Goal: Book appointment/travel/reservation

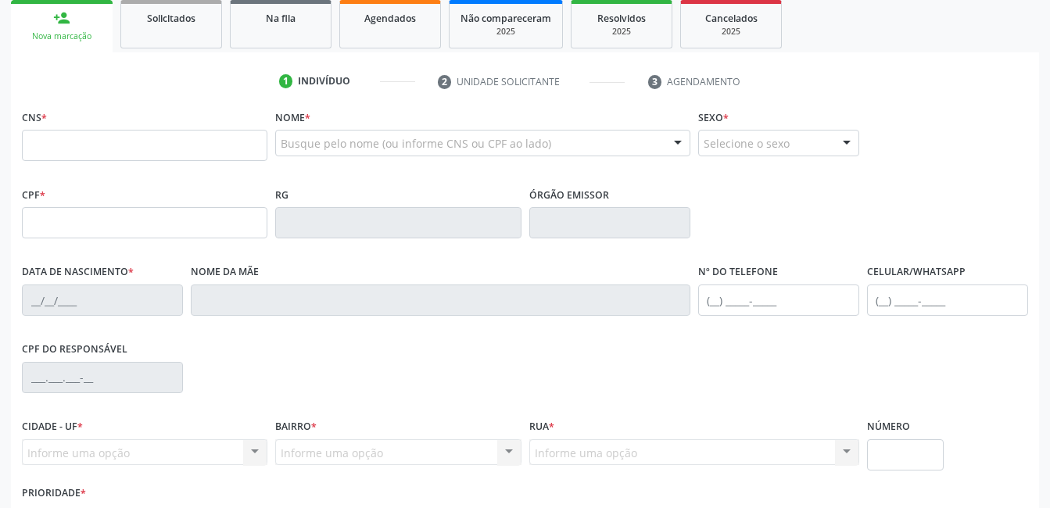
scroll to position [235, 0]
click at [55, 157] on input "text" at bounding box center [145, 144] width 246 height 31
type input "166 0204 7508 0008"
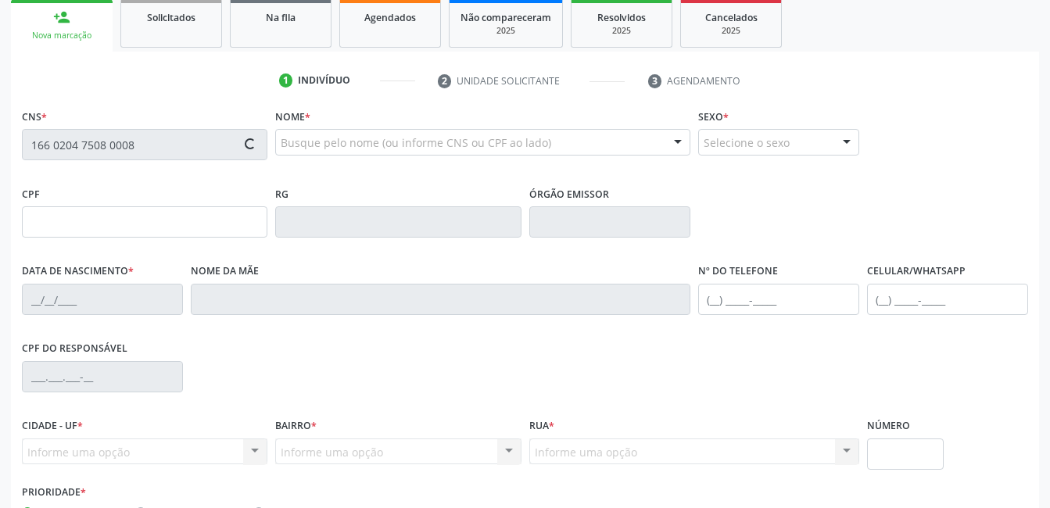
type input "109.252.924-19"
type input "[DATE]"
type input "[PERSON_NAME]"
type input "[PHONE_NUMBER]"
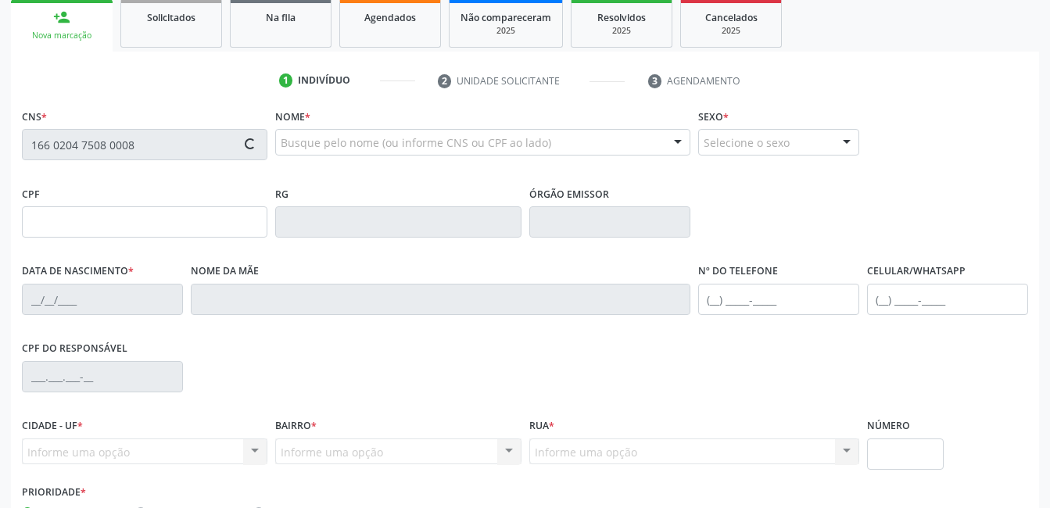
type input "S/N"
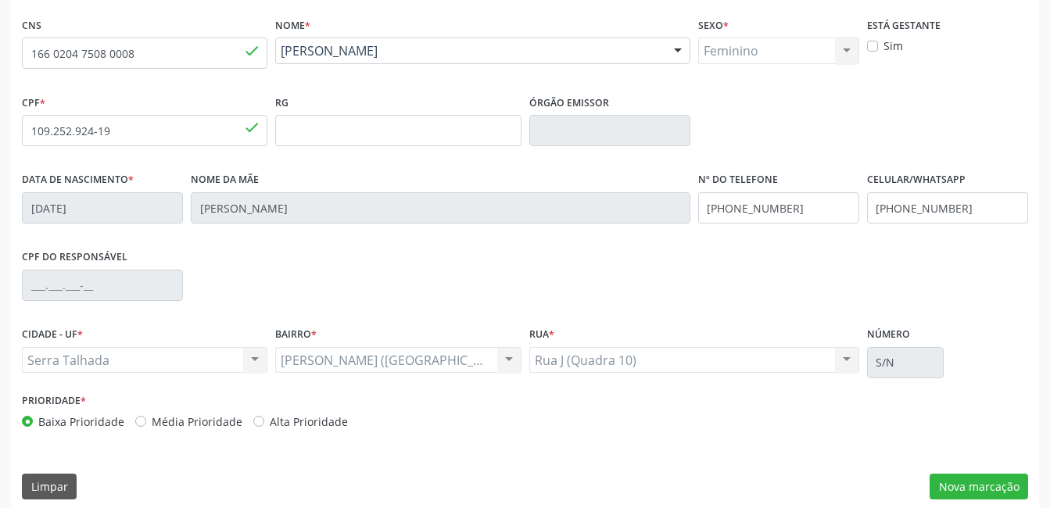
scroll to position [339, 0]
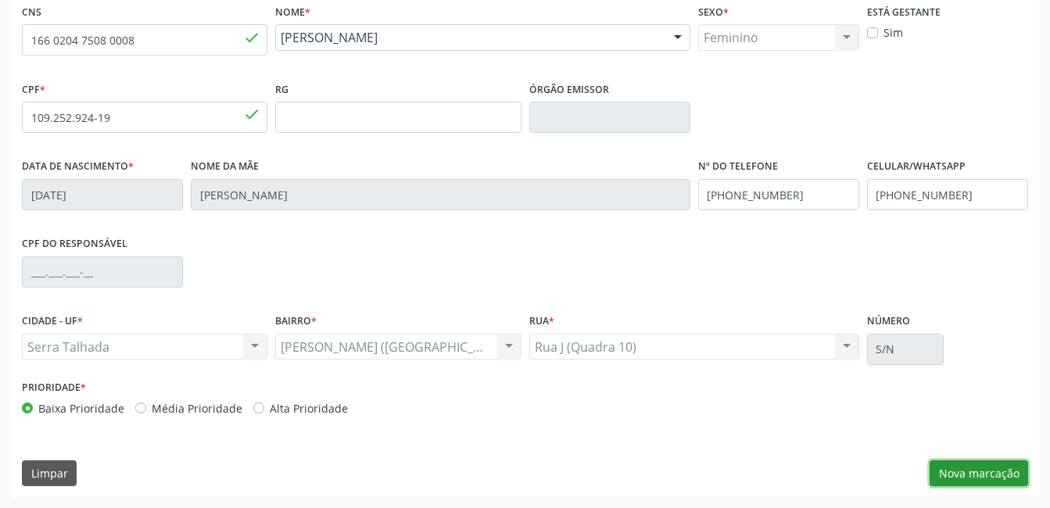
click at [942, 473] on button "Nova marcação" at bounding box center [979, 474] width 99 height 27
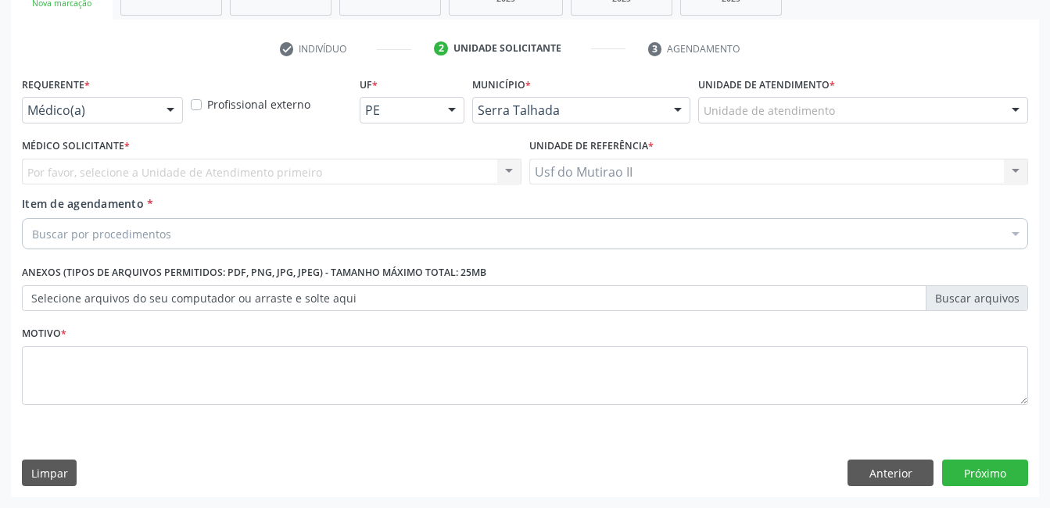
scroll to position [267, 0]
click at [135, 162] on div "Por favor, selecione a Unidade de Atendimento primeiro Nenhum resultado encontr…" at bounding box center [272, 172] width 500 height 27
click at [145, 182] on div "Por favor, selecione a Unidade de Atendimento primeiro Nenhum resultado encontr…" at bounding box center [272, 172] width 500 height 27
click at [164, 108] on div at bounding box center [170, 111] width 23 height 27
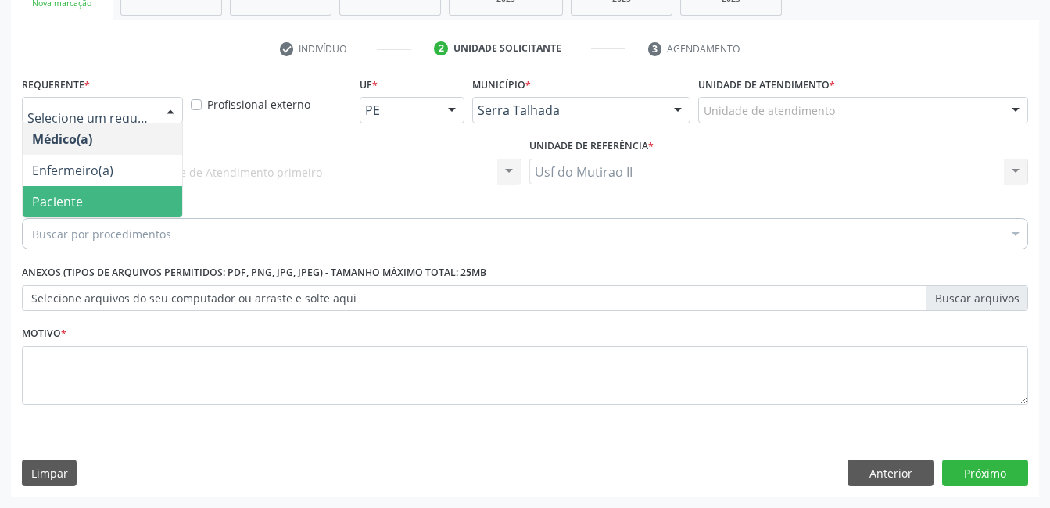
click at [73, 207] on span "Paciente" at bounding box center [57, 201] width 51 height 17
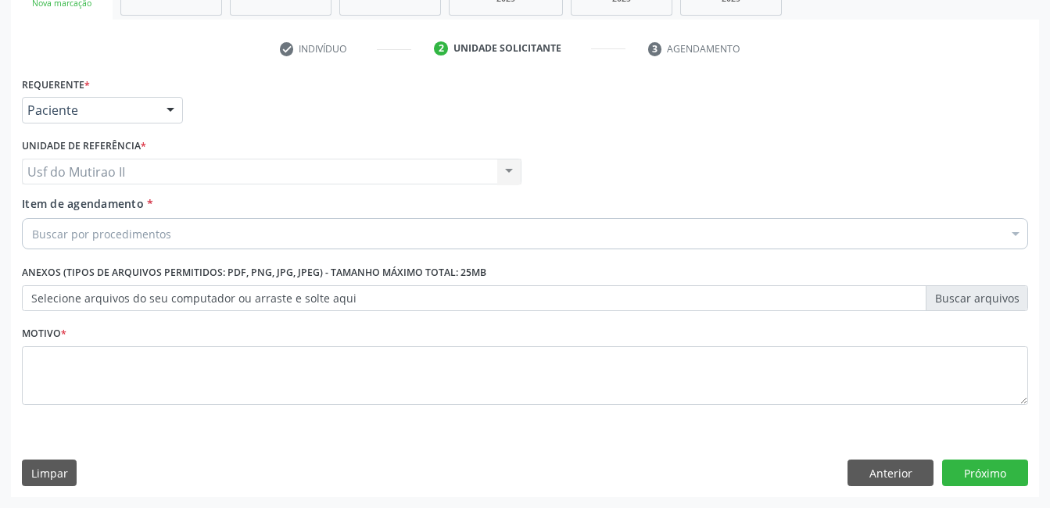
click at [184, 239] on div "Buscar por procedimentos" at bounding box center [525, 233] width 1006 height 31
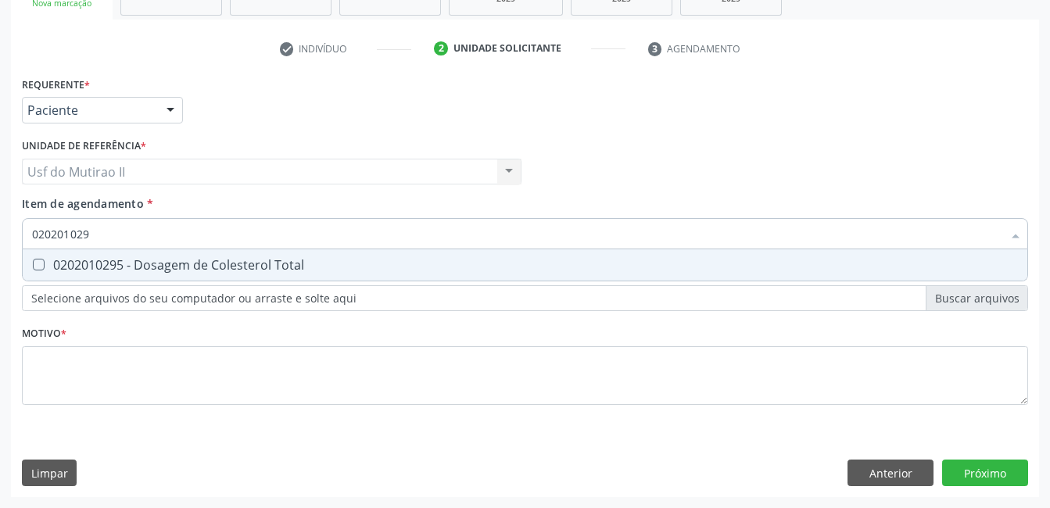
type input "0202010295"
click at [157, 260] on div "0202010295 - Dosagem de Colesterol Total" at bounding box center [525, 265] width 986 height 13
checkbox Total "true"
type input "02020102"
checkbox Total "false"
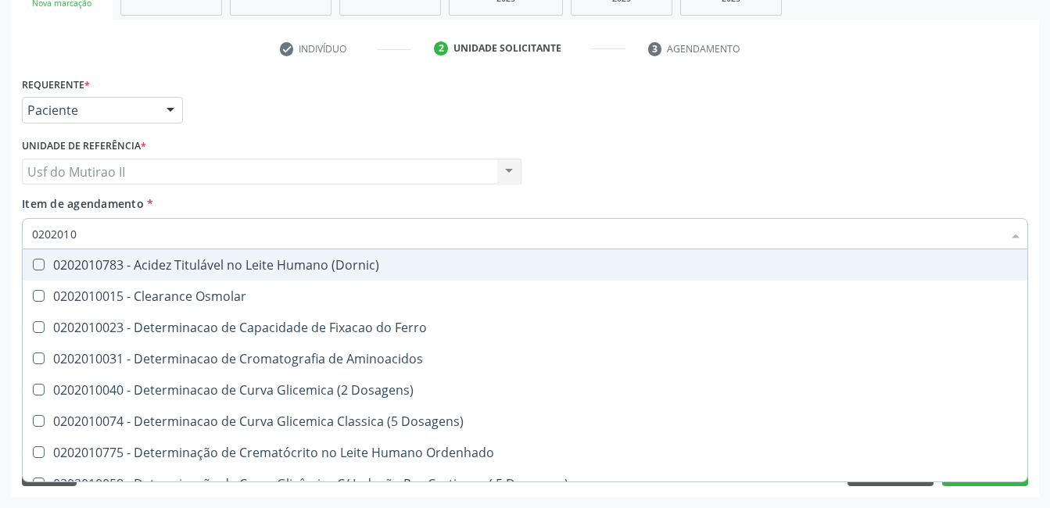
type input "020201"
checkbox Total "false"
checkbox Ferritina "true"
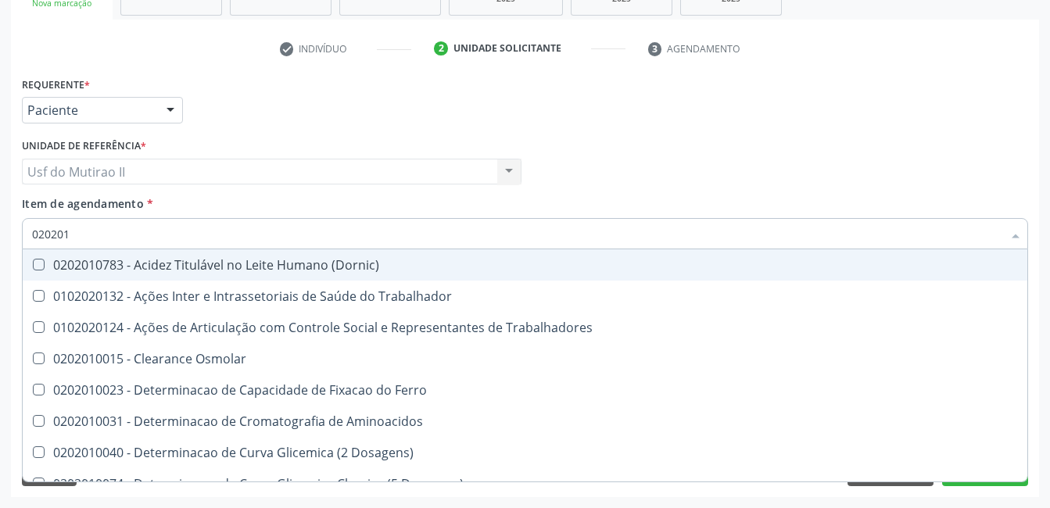
type input "02020"
checkbox Total "false"
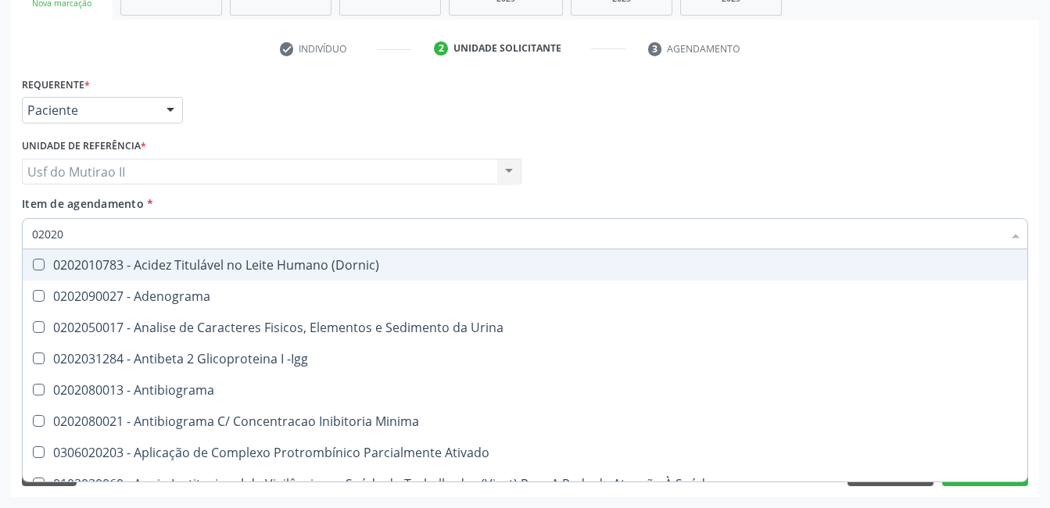
type input "020201"
checkbox Parceria\) "true"
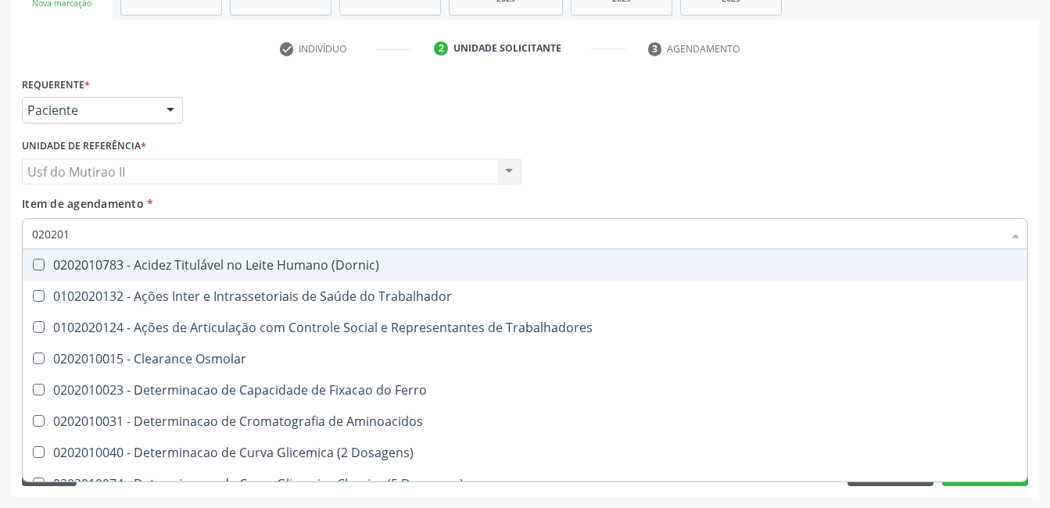
type input "0202010"
checkbox Fracoes "true"
checkbox Total "false"
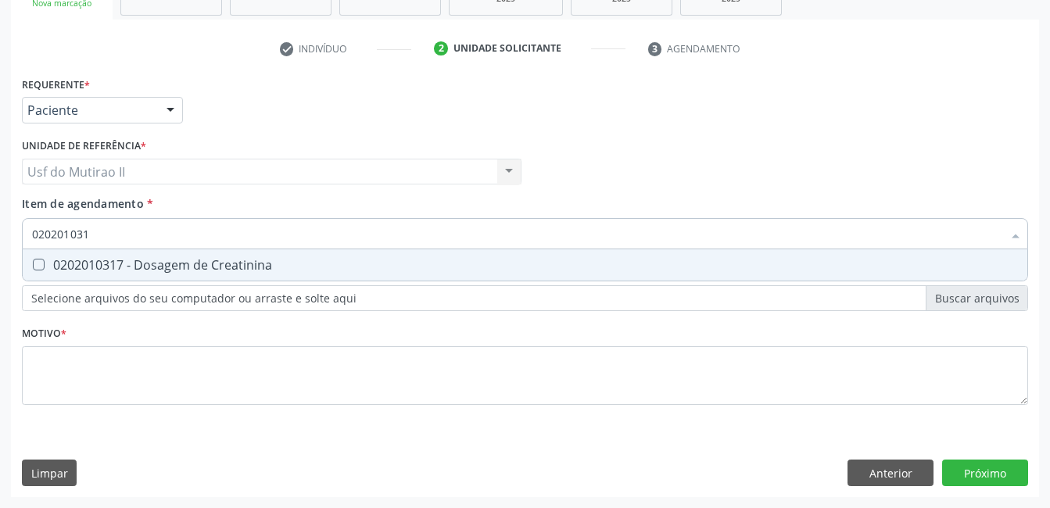
type input "0202010317"
click at [110, 271] on div "0202010317 - Dosagem de Creatinina" at bounding box center [525, 265] width 986 height 13
click at [88, 271] on div "0202010317 - Dosagem de Creatinina" at bounding box center [525, 265] width 986 height 13
click at [109, 261] on div "0202010317 - Dosagem de Creatinina" at bounding box center [525, 265] width 986 height 13
checkbox Creatinina "true"
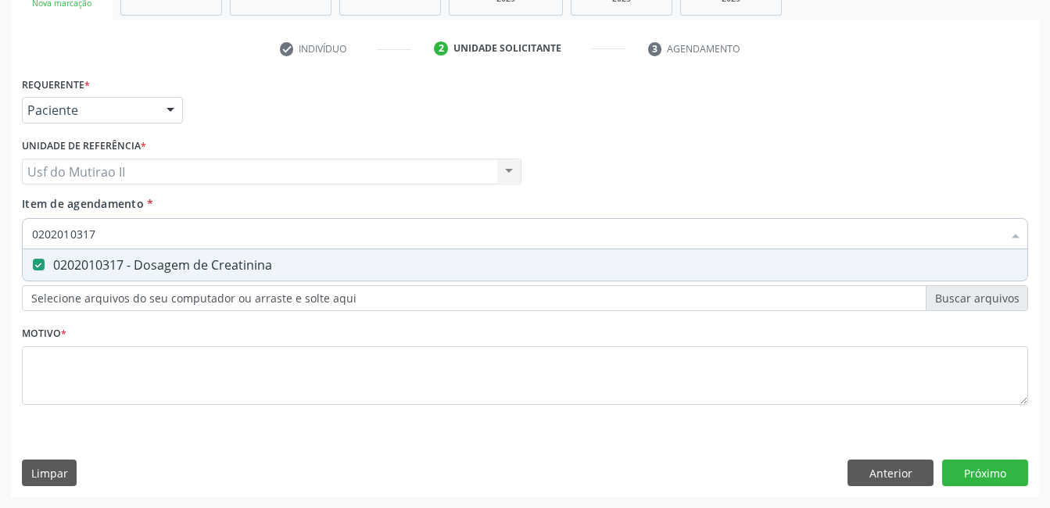
click at [138, 233] on input "0202010317" at bounding box center [517, 233] width 970 height 31
type input "02020103"
checkbox Creatinina "false"
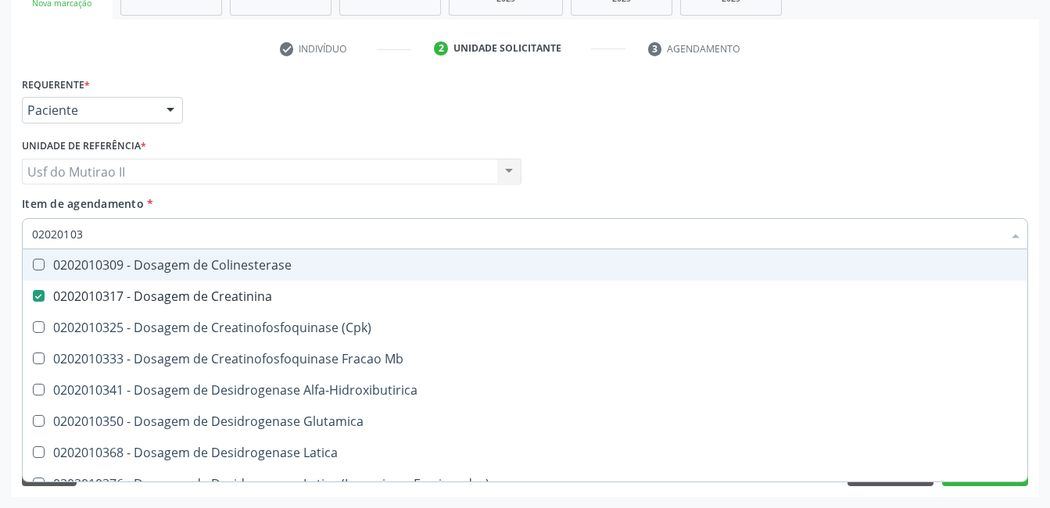
type input "0202010"
checkbox Creatinina "false"
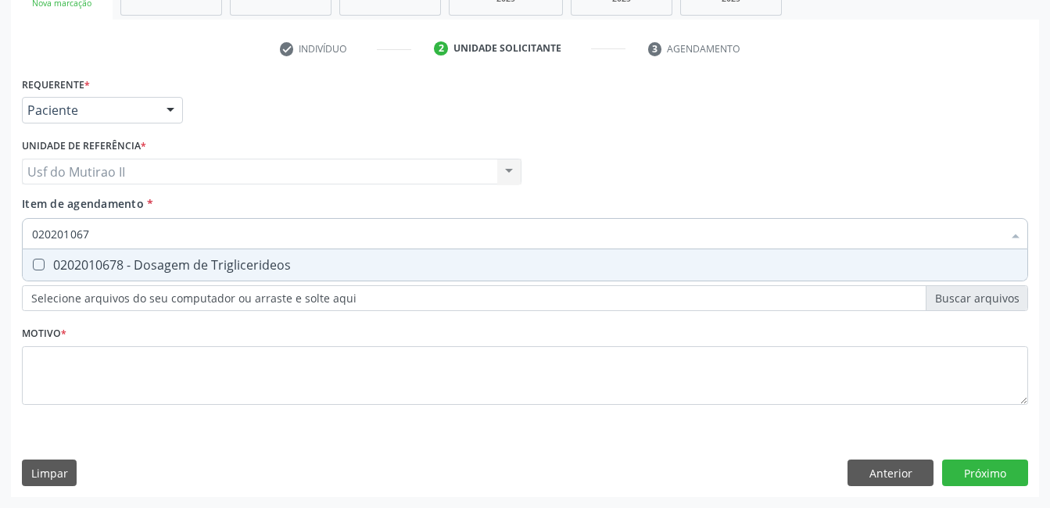
type input "0202010678"
click at [124, 265] on div "0202010678 - Dosagem de Triglicerideos" at bounding box center [525, 265] width 986 height 13
checkbox Triglicerideos "true"
type input "02020106"
checkbox Triglicerideos "false"
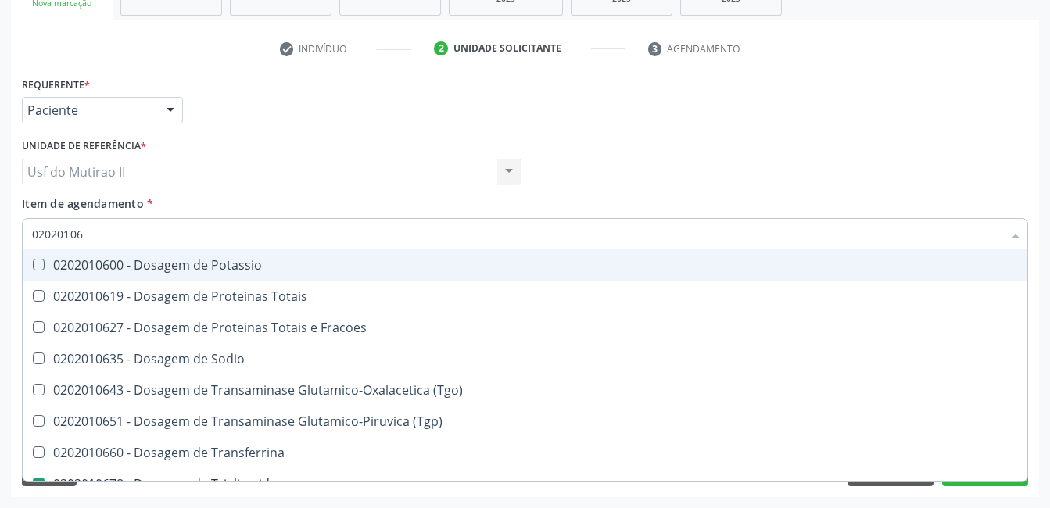
type input "0202010"
checkbox Triglicerideos "false"
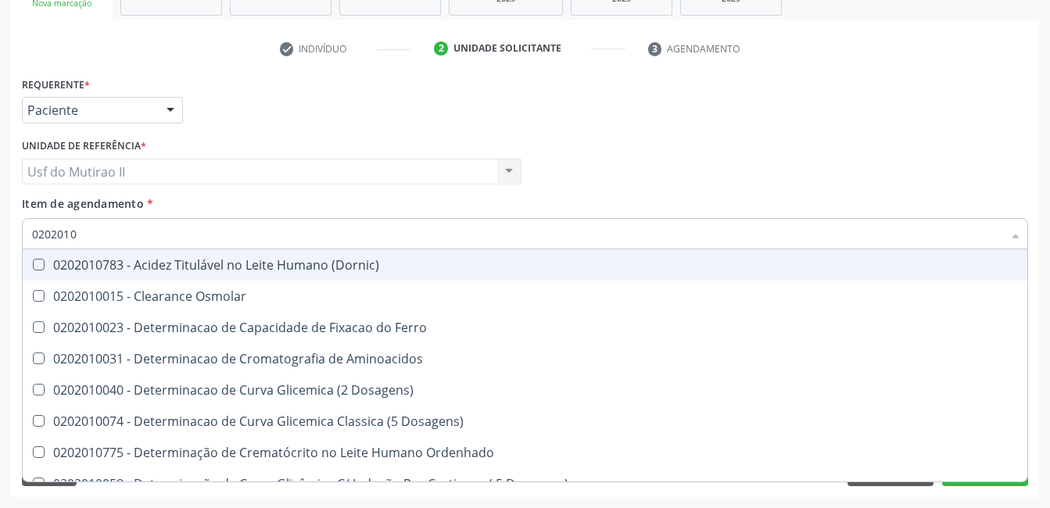
type input "020201"
checkbox Total "false"
checkbox Creatinina "false"
checkbox Ferritina "true"
checkbox Folato "true"
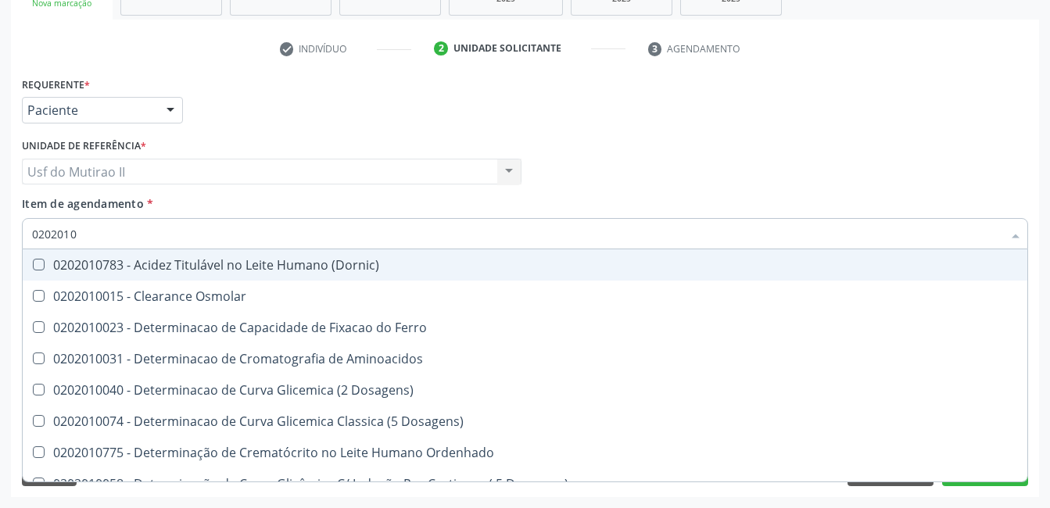
checkbox Triglicerideos "false"
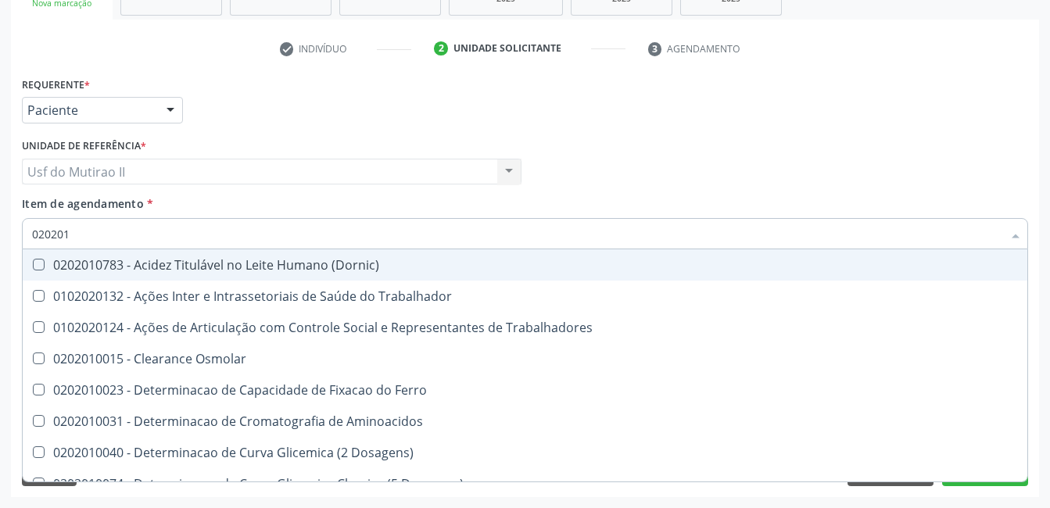
type input "02020"
checkbox Total "false"
checkbox Creatinina "false"
checkbox Triglicerideos "false"
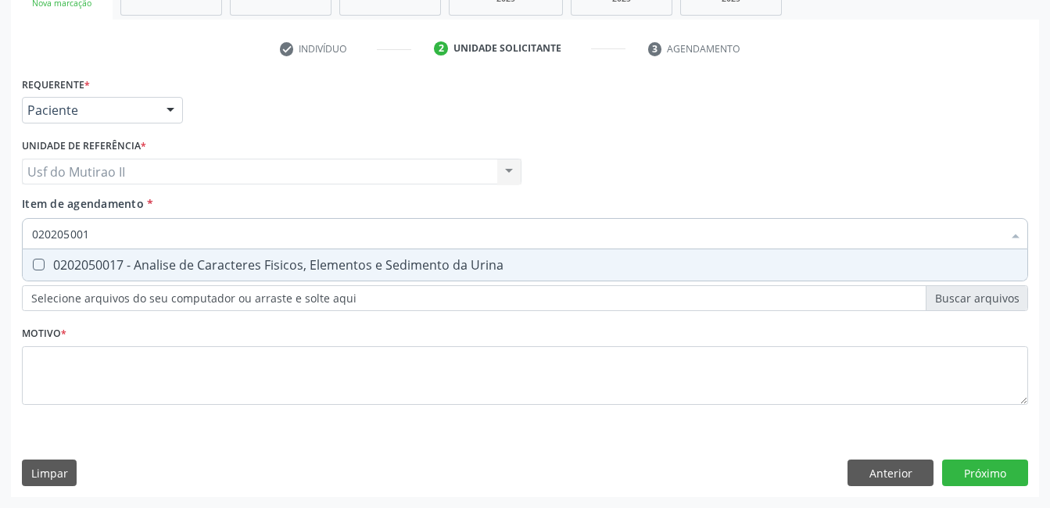
type input "0202050017"
click at [124, 265] on div "0202050017 - Analise de Caracteres Fisicos, Elementos e Sedimento da Urina" at bounding box center [525, 265] width 986 height 13
checkbox Urina "true"
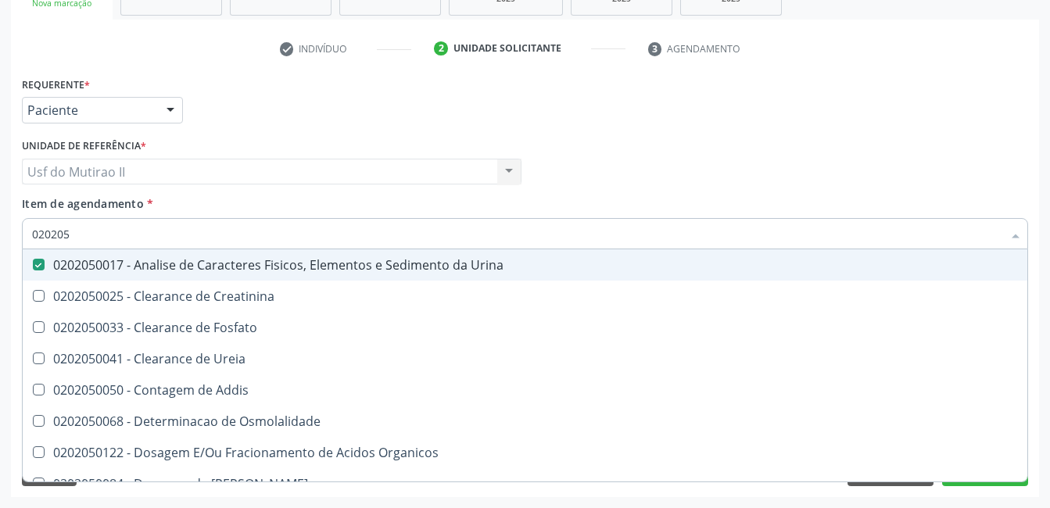
type input "02020"
checkbox Urina "false"
checkbox Fosfato "true"
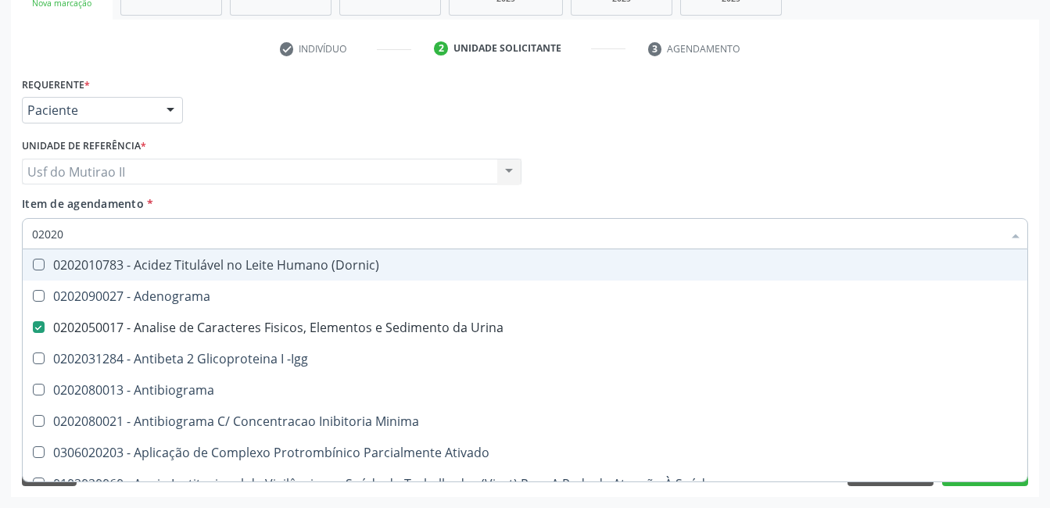
type input "020201"
checkbox Urina "false"
checkbox Parceria\) "true"
checkbox Gestante "true"
checkbox Acetona "true"
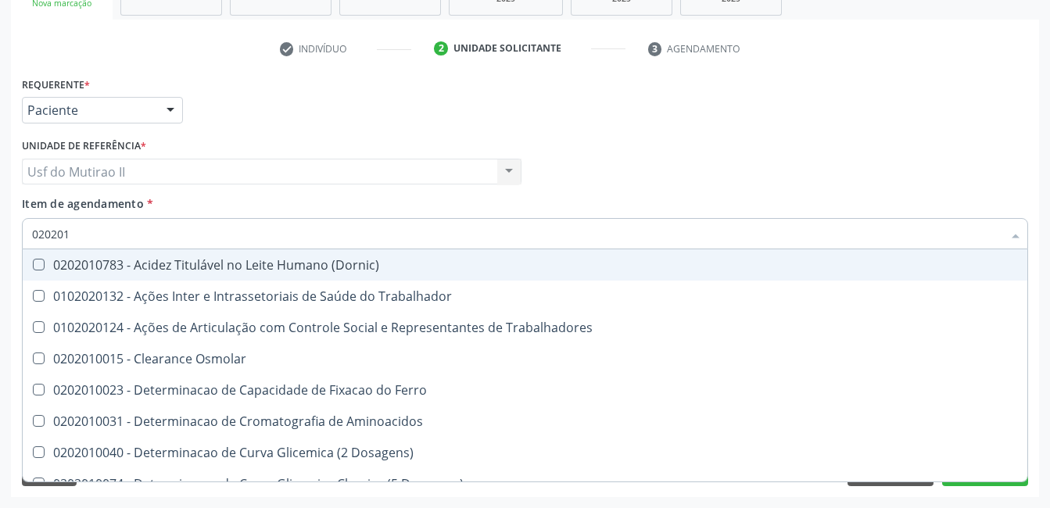
type input "0202010"
checkbox Fracoes "true"
checkbox Ionizavel "true"
checkbox Total "false"
checkbox Creatinina "false"
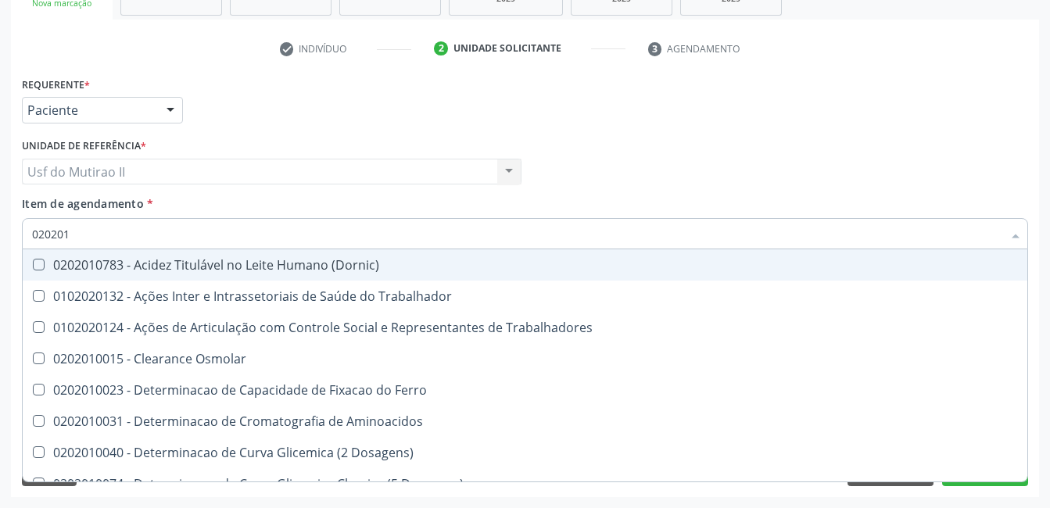
checkbox Muco-Proteinas "true"
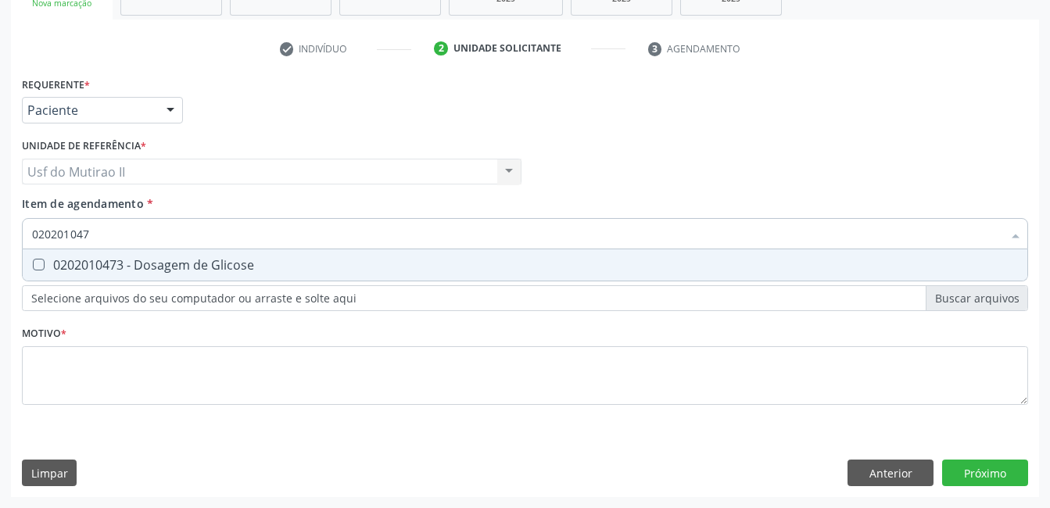
type input "0202010473"
click at [95, 274] on span "0202010473 - Dosagem de Glicose" at bounding box center [525, 264] width 1005 height 31
checkbox Glicose "true"
type input "02020104"
checkbox Glicose "false"
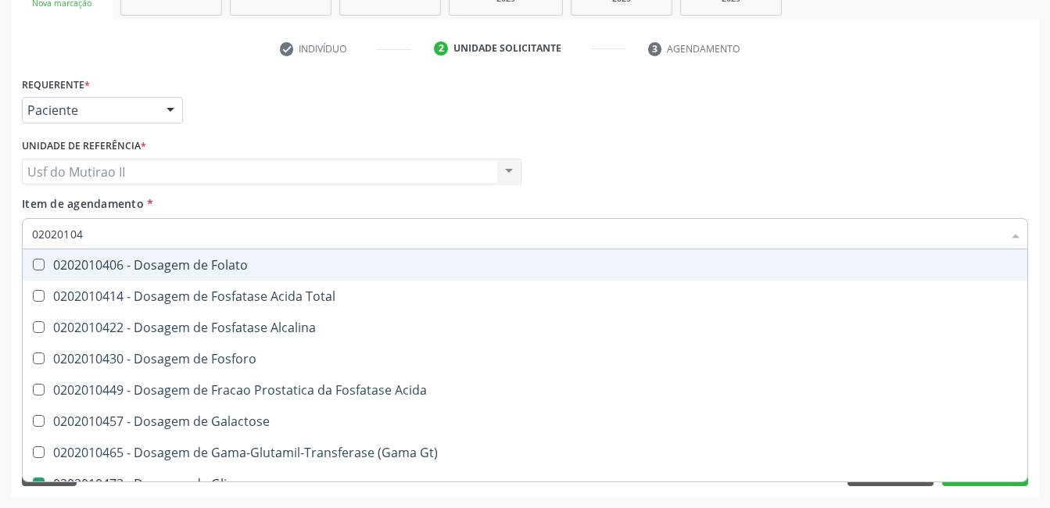
type input "0202010"
checkbox Glicose "false"
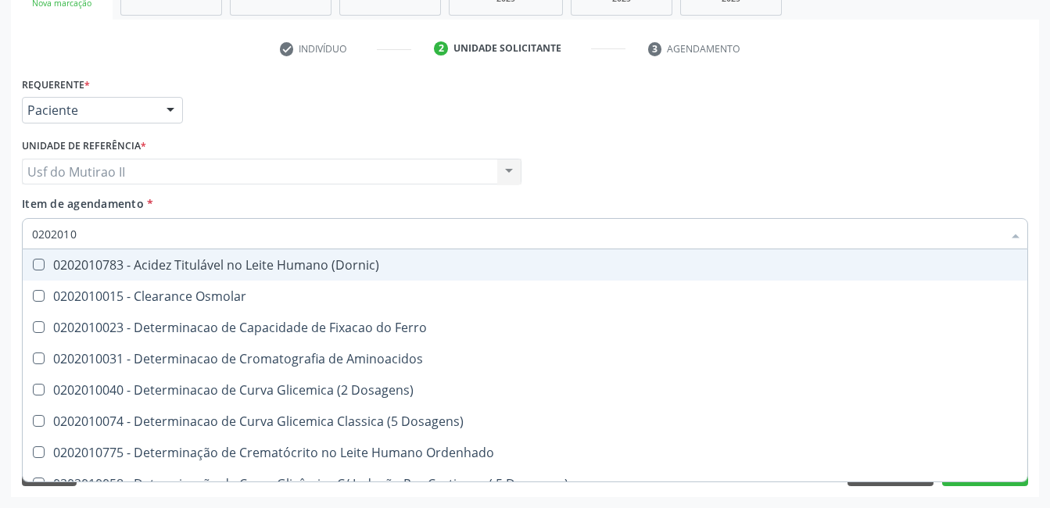
type input "02020102"
checkbox Osmolaridade "true"
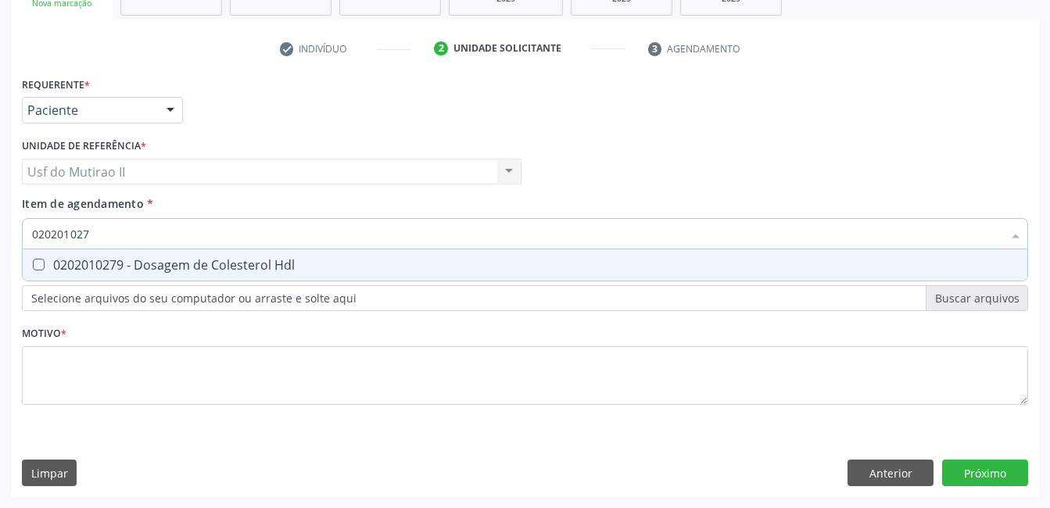
type input "0202010279"
click at [95, 274] on span "0202010279 - Dosagem de Colesterol Hdl" at bounding box center [525, 264] width 1005 height 31
checkbox Hdl "true"
type input "02020102"
checkbox Hdl "false"
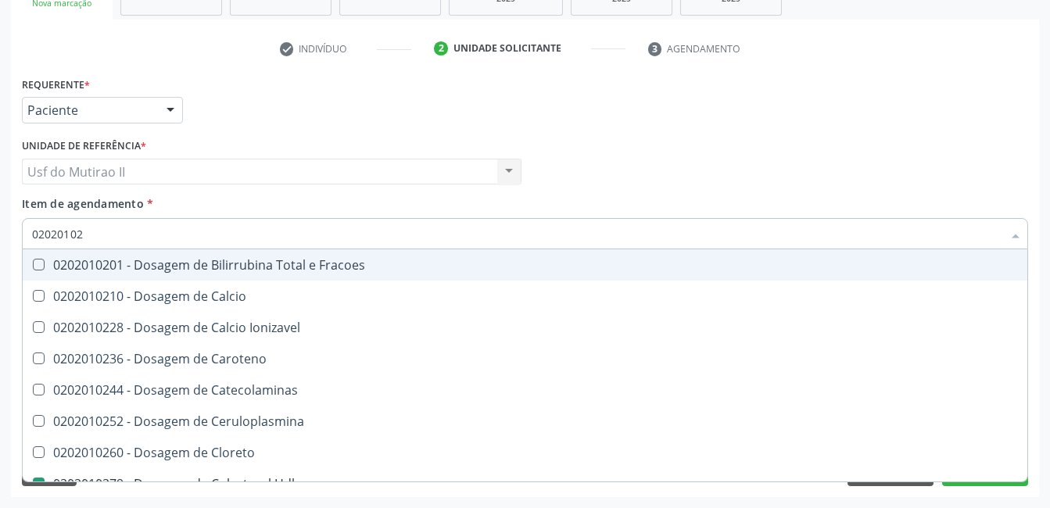
type input "0202010"
checkbox Hdl "false"
checkbox Total "false"
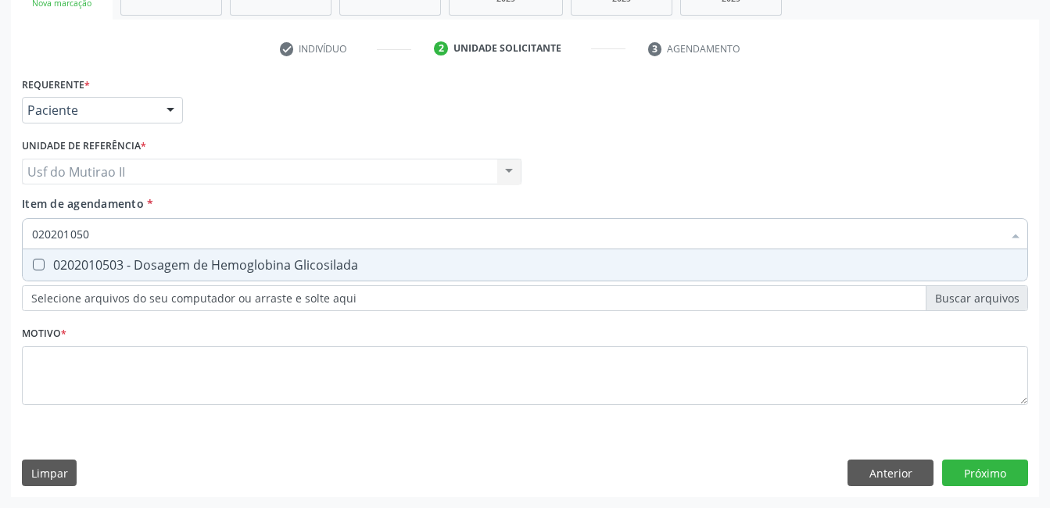
type input "0202010503"
click at [95, 274] on span "0202010503 - Dosagem de Hemoglobina Glicosilada" at bounding box center [525, 264] width 1005 height 31
checkbox Glicosilada "true"
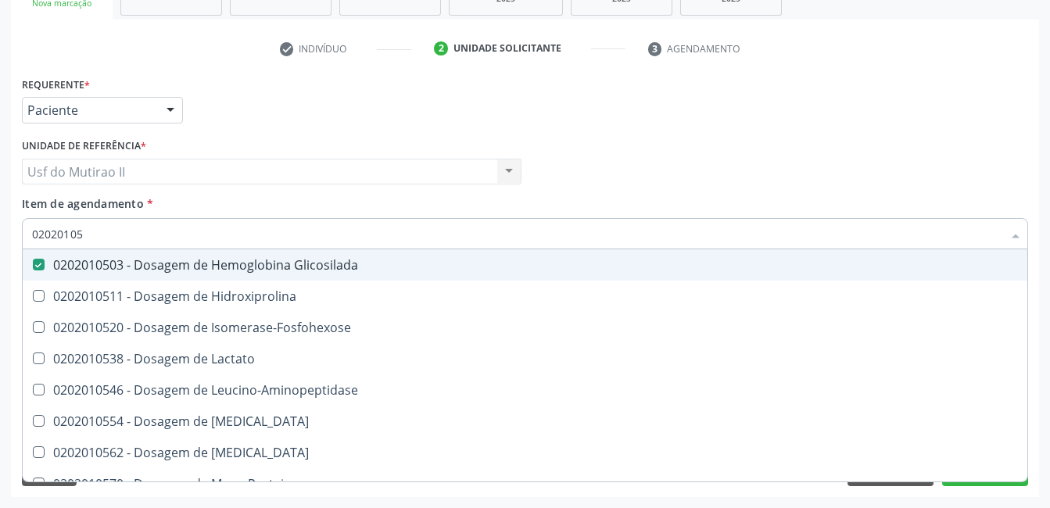
type input "0202010"
checkbox Glicosilada "false"
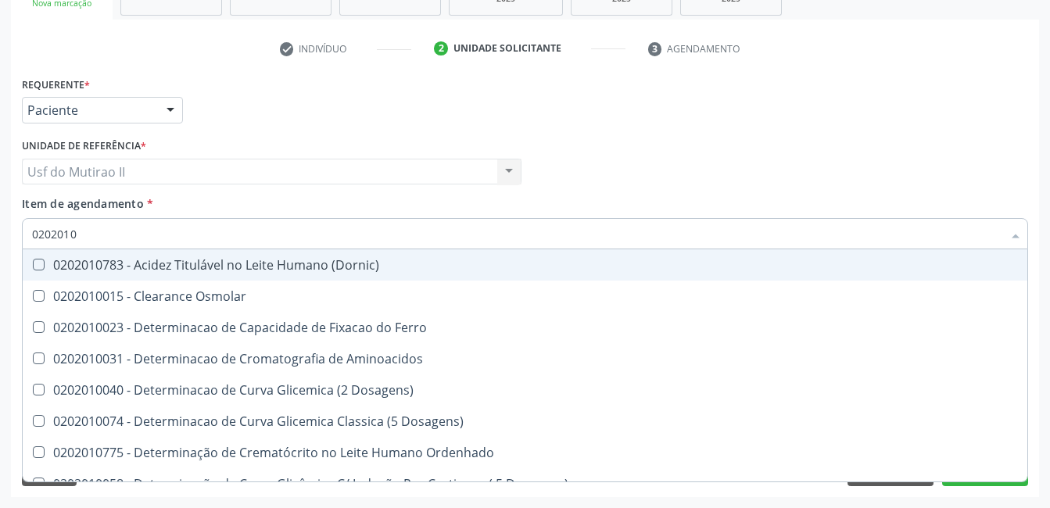
type input "02020102"
checkbox Dosagens\) "true"
checkbox Osmolaridade "true"
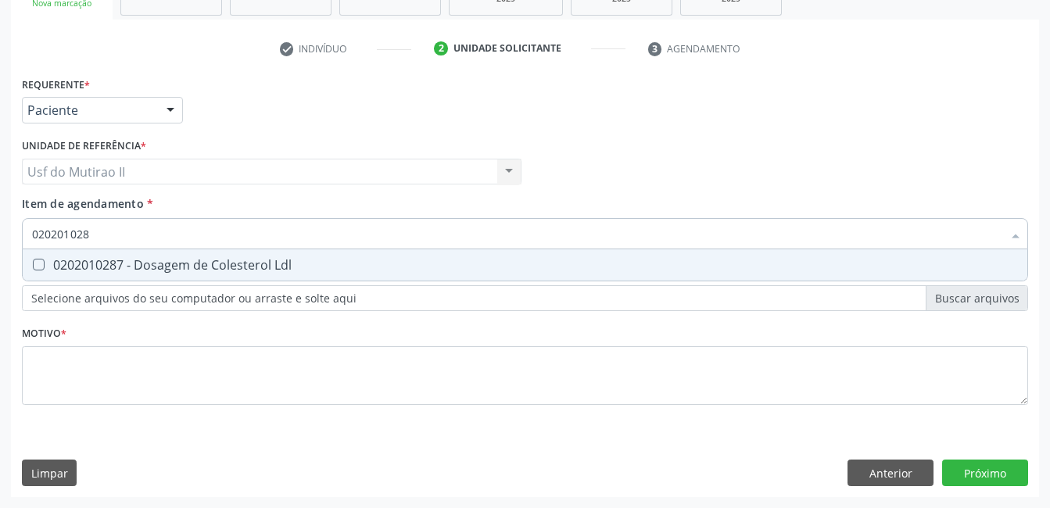
type input "0202010287"
click at [95, 274] on span "0202010287 - Dosagem de Colesterol Ldl" at bounding box center [525, 264] width 1005 height 31
checkbox Ldl "true"
type input "02020102"
checkbox Ldl "false"
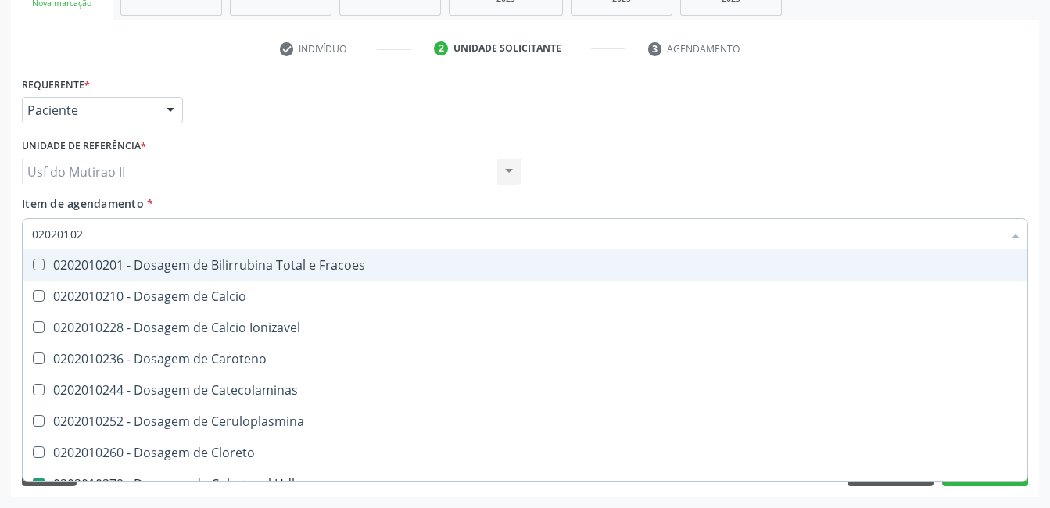
type input "0202010"
checkbox Hdl "false"
checkbox Ldl "false"
checkbox Total "false"
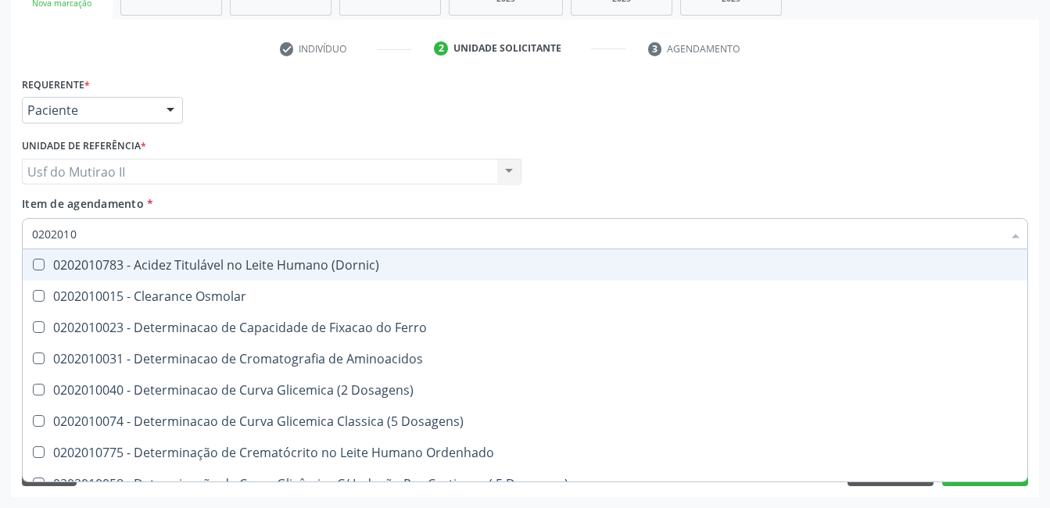
type input "020201"
checkbox Hdl "false"
checkbox Ldl "false"
checkbox Total "false"
checkbox Creatinina "false"
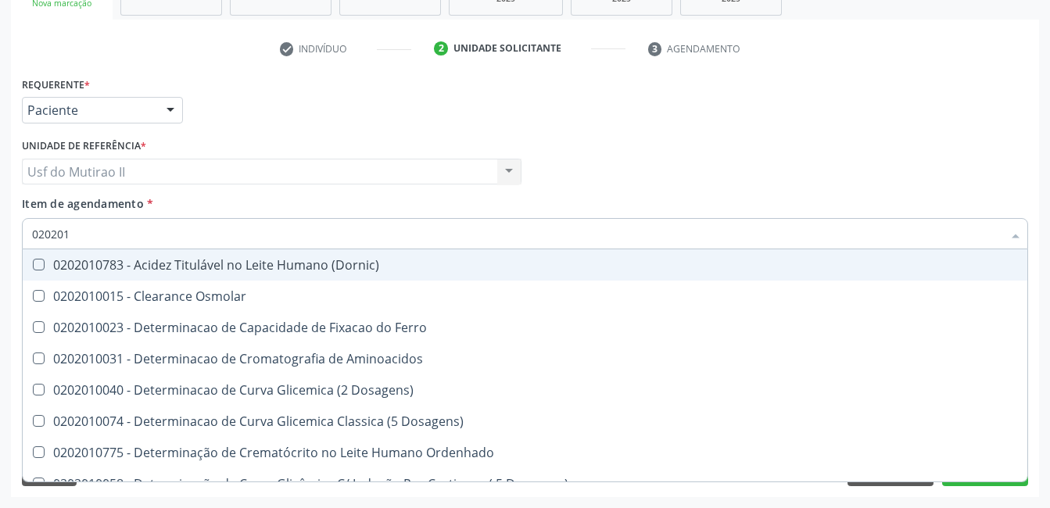
checkbox Latica "true"
checkbox Fracionadas\) "true"
checkbox Ferritina "true"
checkbox Folato "true"
checkbox Glicose "false"
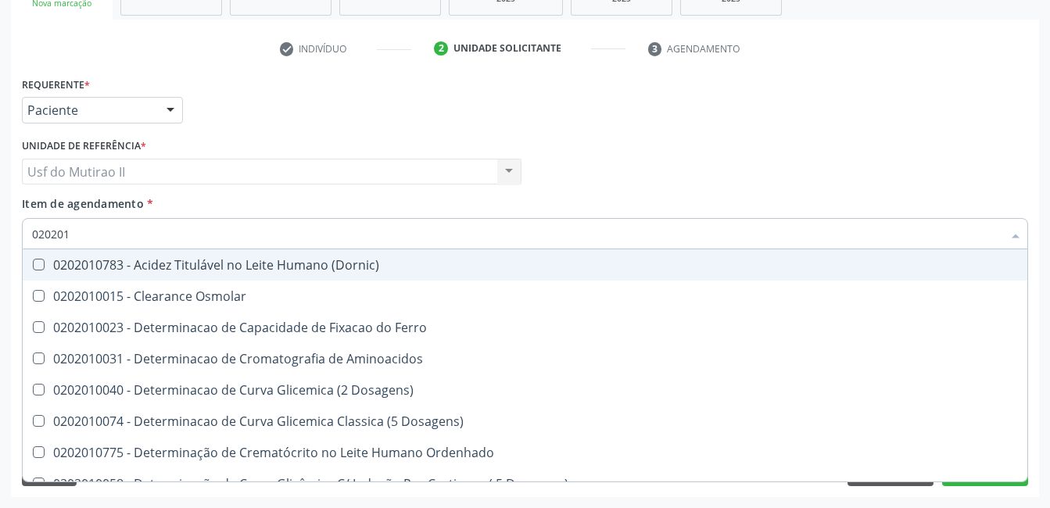
checkbox Glicosilada "false"
checkbox Nt-Probnp\) "true"
checkbox Potassio "true"
checkbox Triglicerideos "false"
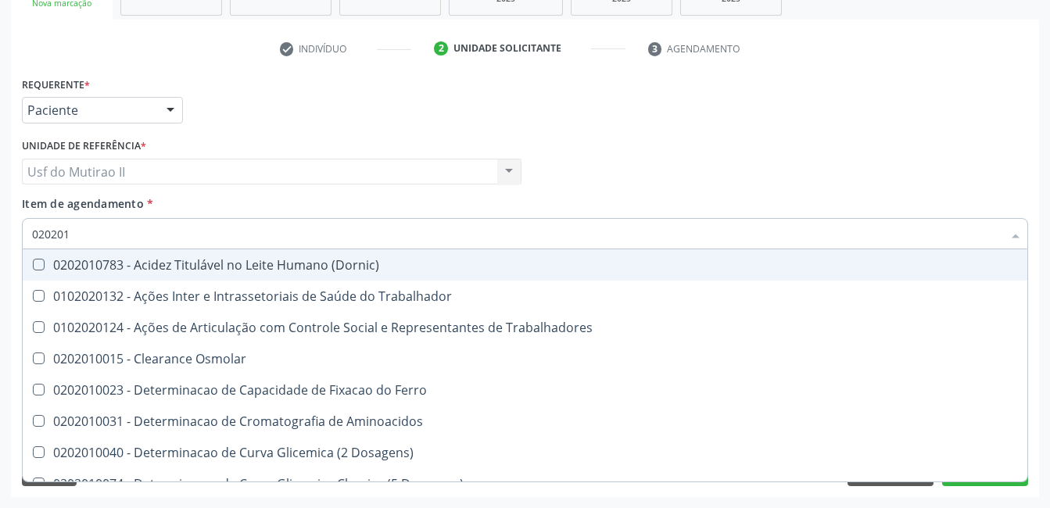
type input "02020"
checkbox Trabalhadores "true"
checkbox Hdl "false"
checkbox Ldl "false"
checkbox Total "false"
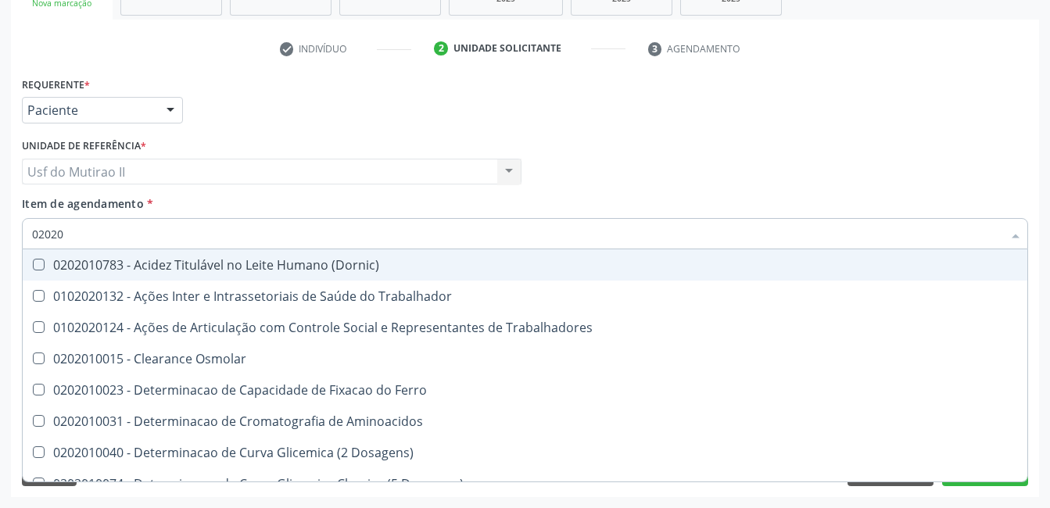
checkbox Creatinina "false"
checkbox Glicose "false"
checkbox Glicosilada "false"
checkbox Triglicerideos "false"
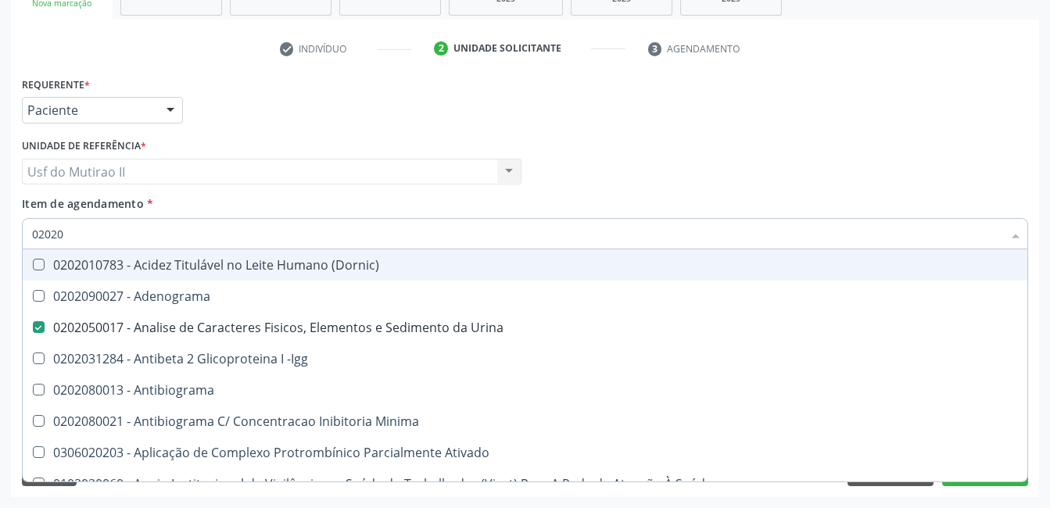
type input "020202"
checkbox Urina "false"
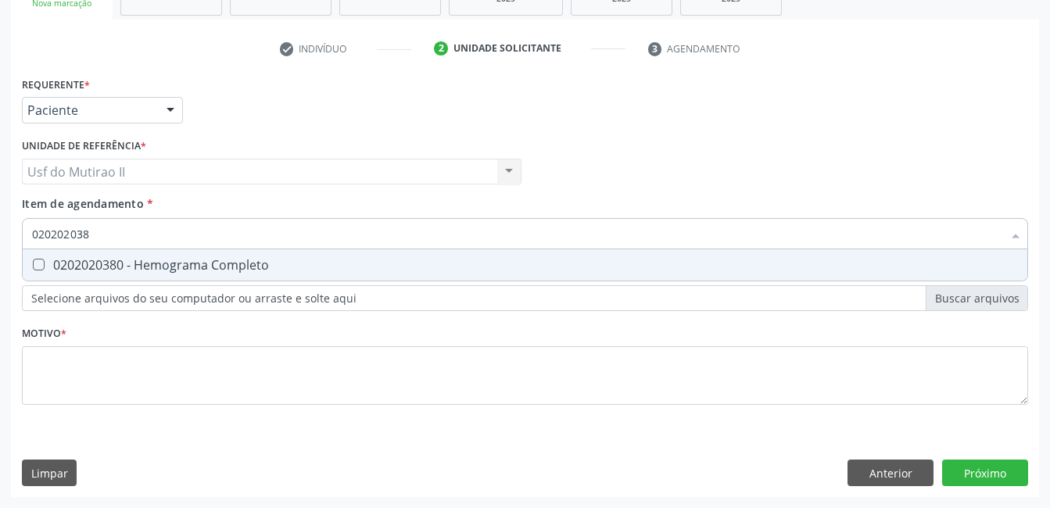
type input "0202020380"
click at [124, 267] on div "0202020380 - Hemograma Completo" at bounding box center [525, 265] width 986 height 13
checkbox Completo "true"
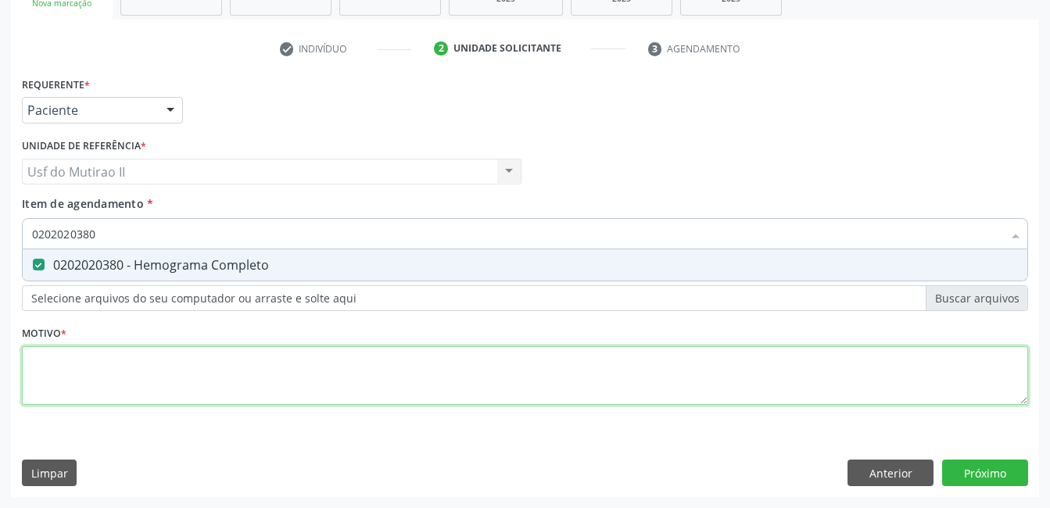
click at [402, 346] on div "Requerente * Paciente Médico(a) Enfermeiro(a) Paciente Nenhum resultado encontr…" at bounding box center [525, 250] width 1006 height 354
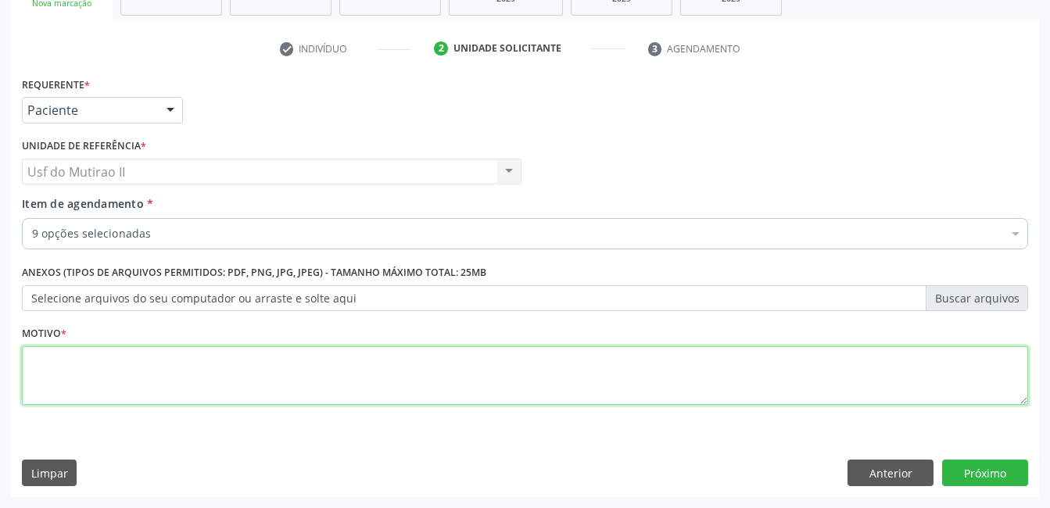
click at [332, 398] on div "Requerente * Paciente Médico(a) Enfermeiro(a) Paciente Nenhum resultado encontr…" at bounding box center [525, 250] width 1006 height 354
type textarea ","
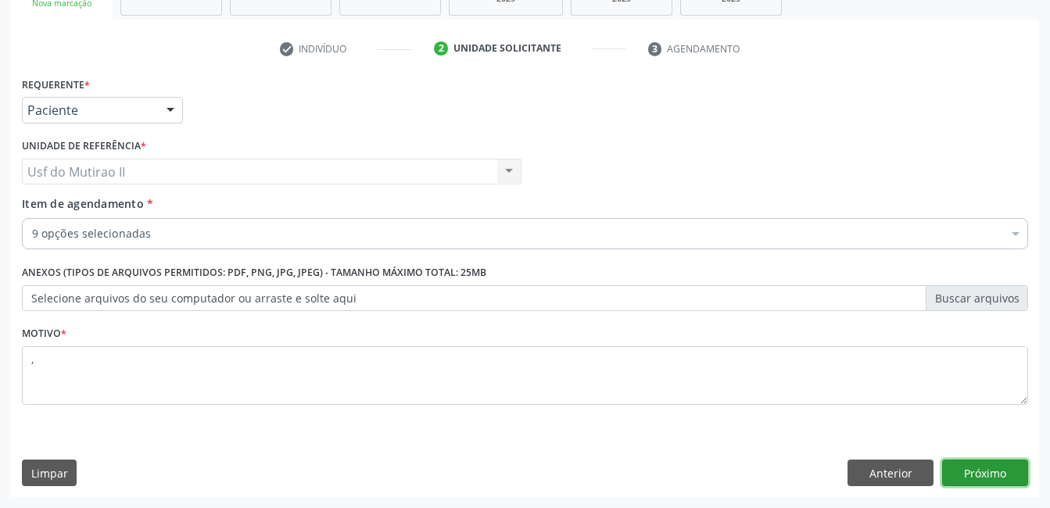
click at [993, 483] on button "Próximo" at bounding box center [985, 473] width 86 height 27
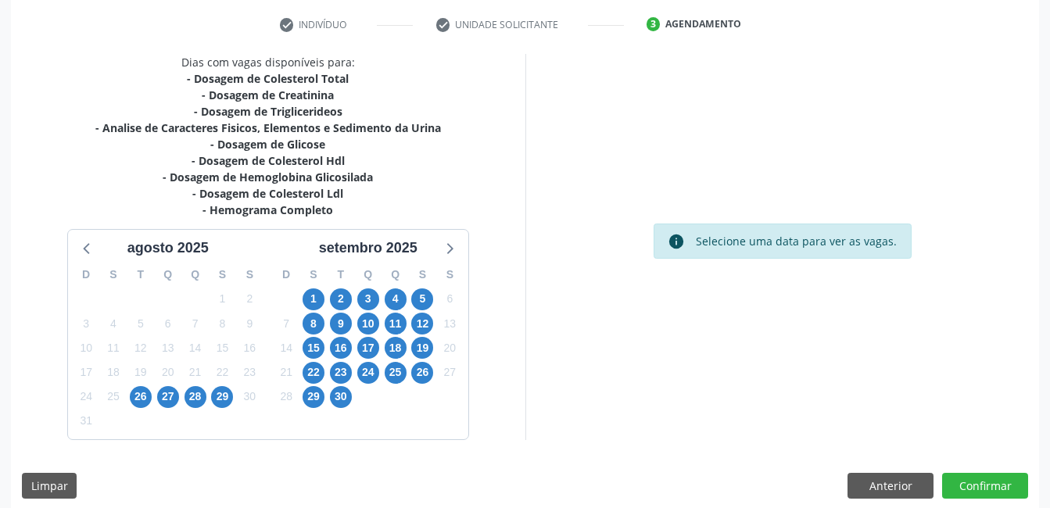
scroll to position [303, 0]
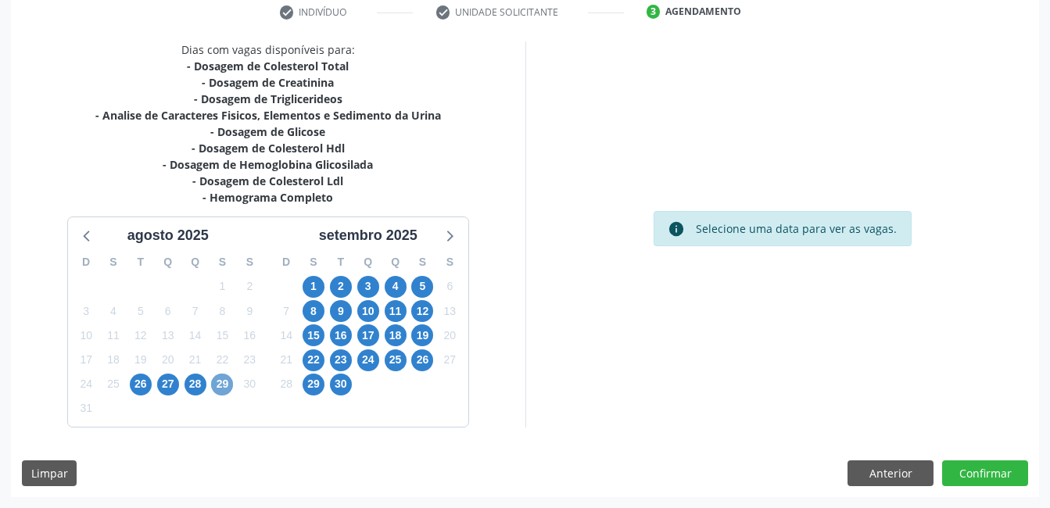
click at [220, 392] on span "29" at bounding box center [222, 385] width 22 height 22
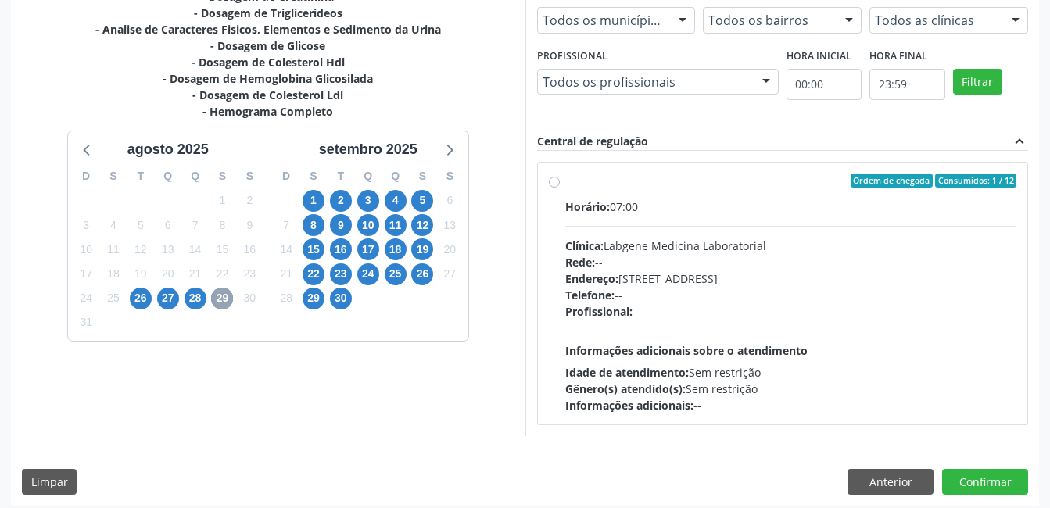
scroll to position [398, 0]
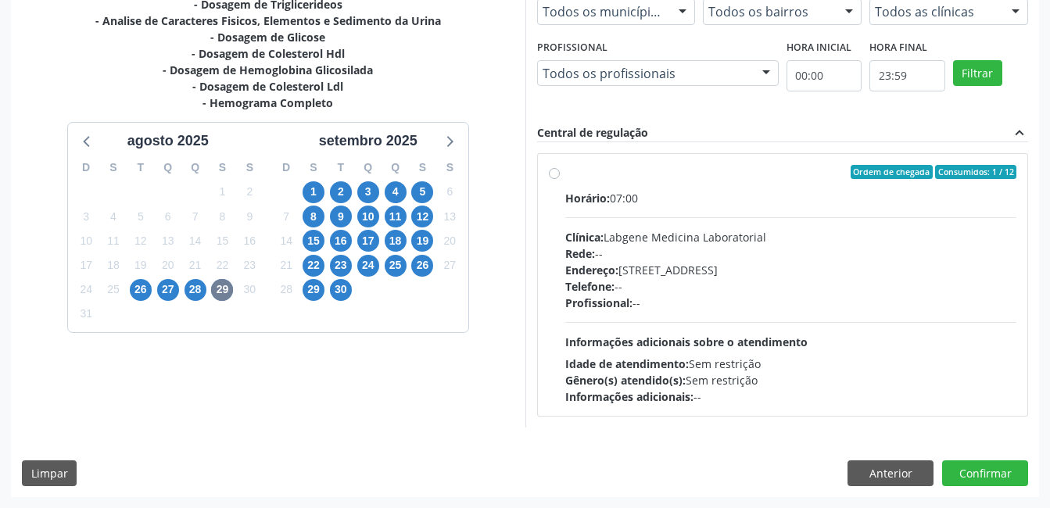
click at [562, 203] on div "Ordem de chegada Consumidos: 1 / 12 Horário: 07:00 Clínica: Labgene Medicina La…" at bounding box center [783, 285] width 468 height 240
radio input "true"
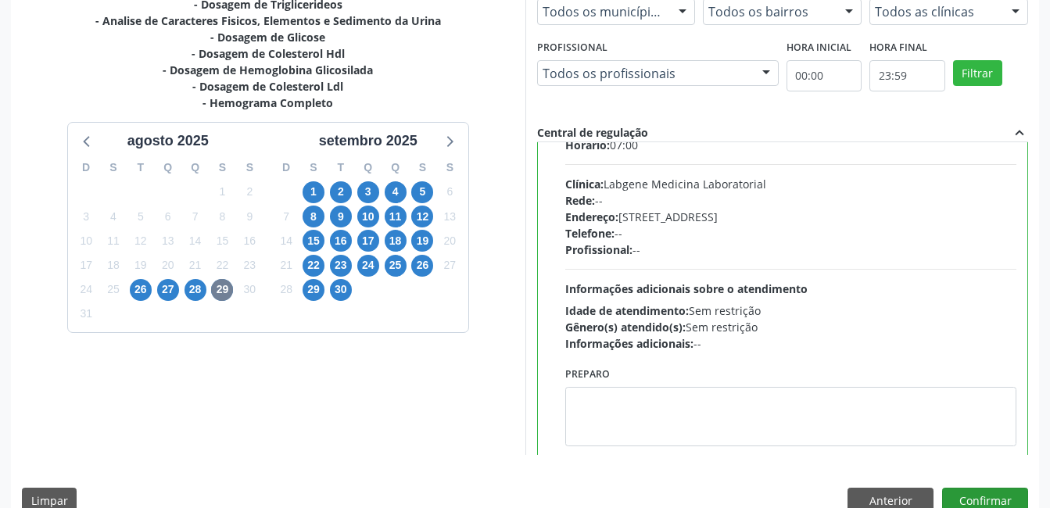
scroll to position [77, 0]
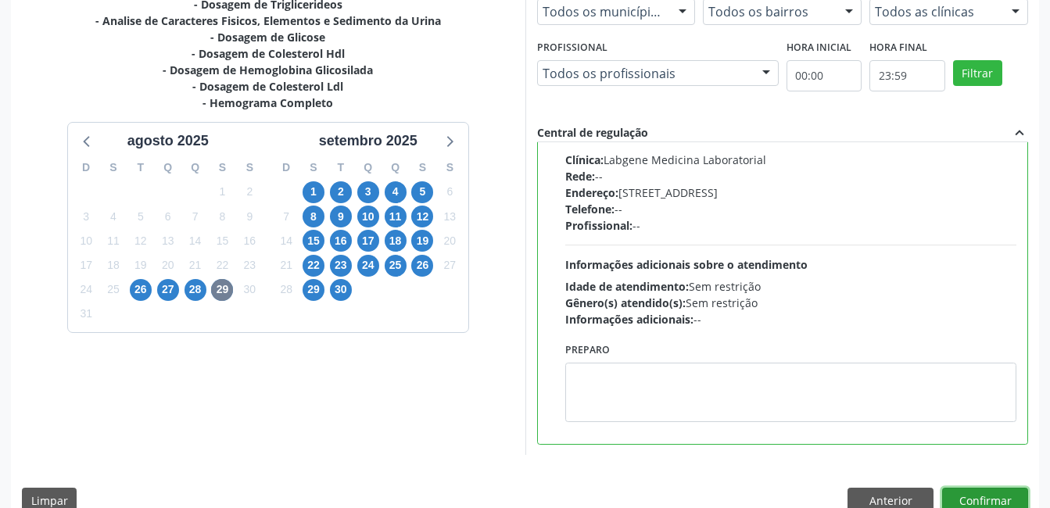
click at [1010, 503] on button "Confirmar" at bounding box center [985, 501] width 86 height 27
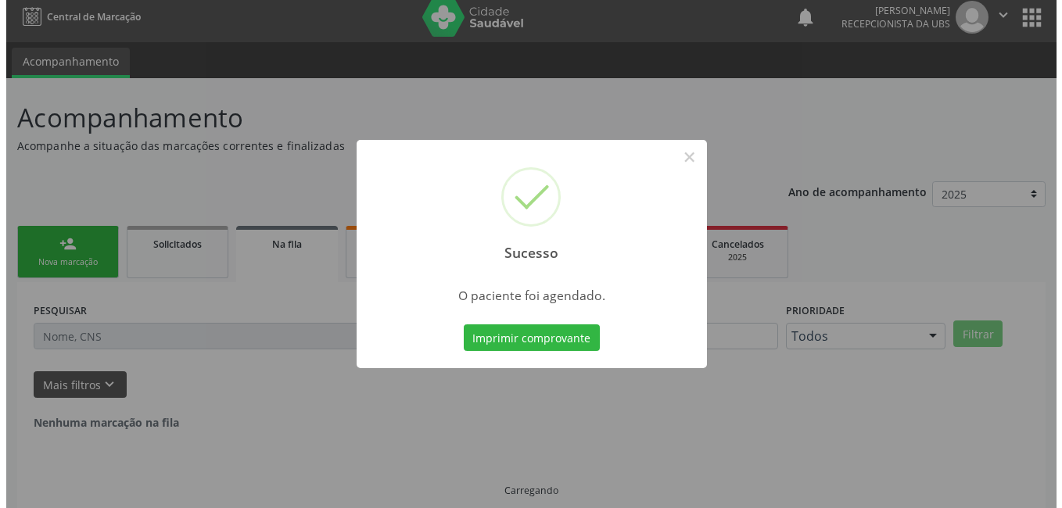
scroll to position [0, 0]
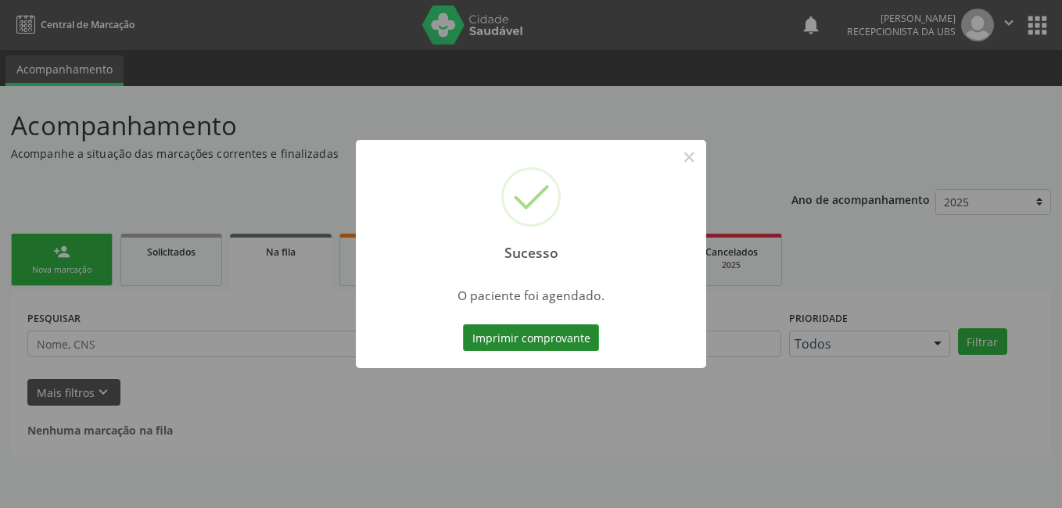
click at [542, 336] on button "Imprimir comprovante" at bounding box center [531, 338] width 136 height 27
